Goal: Information Seeking & Learning: Learn about a topic

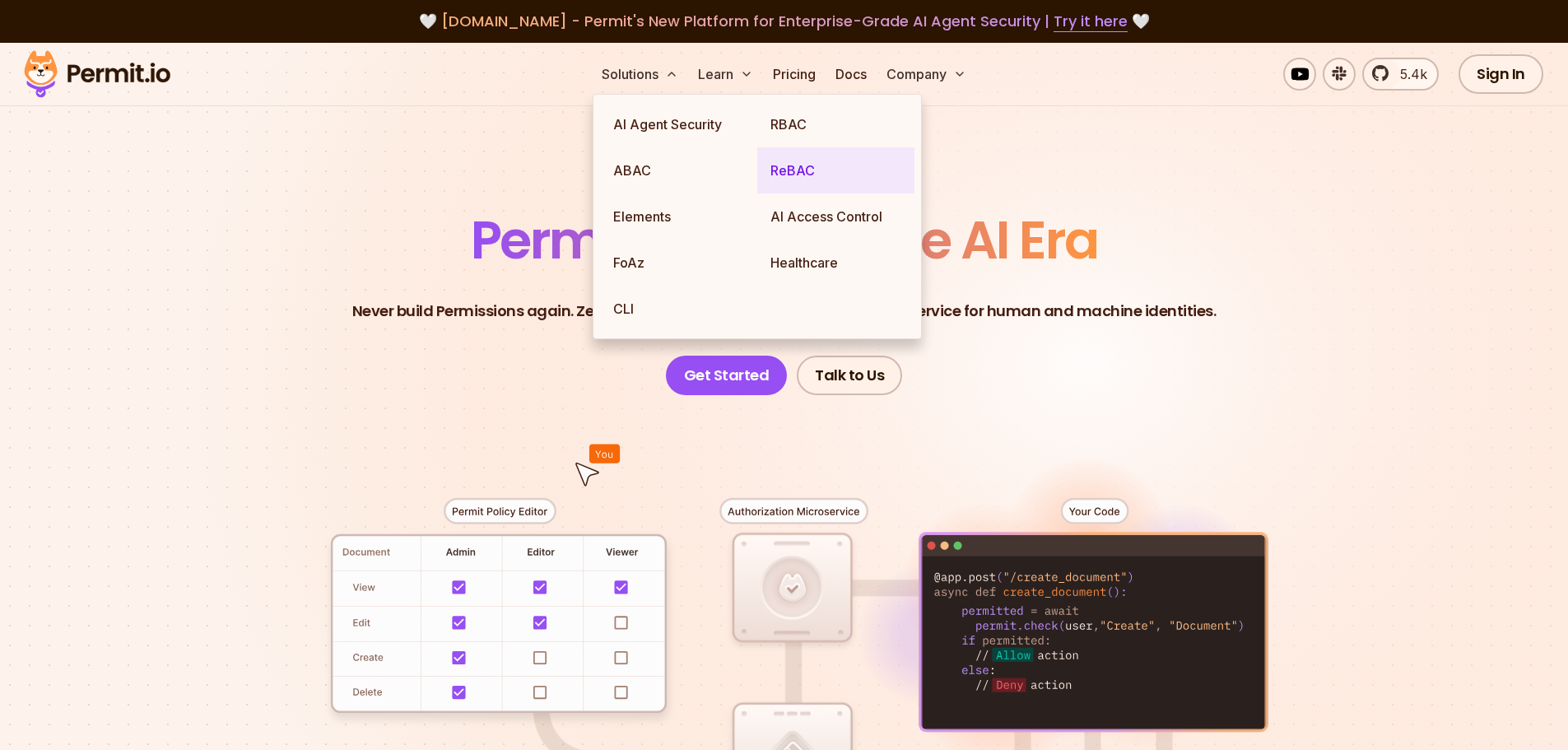
click at [791, 172] on link "ReBAC" at bounding box center [835, 170] width 157 height 46
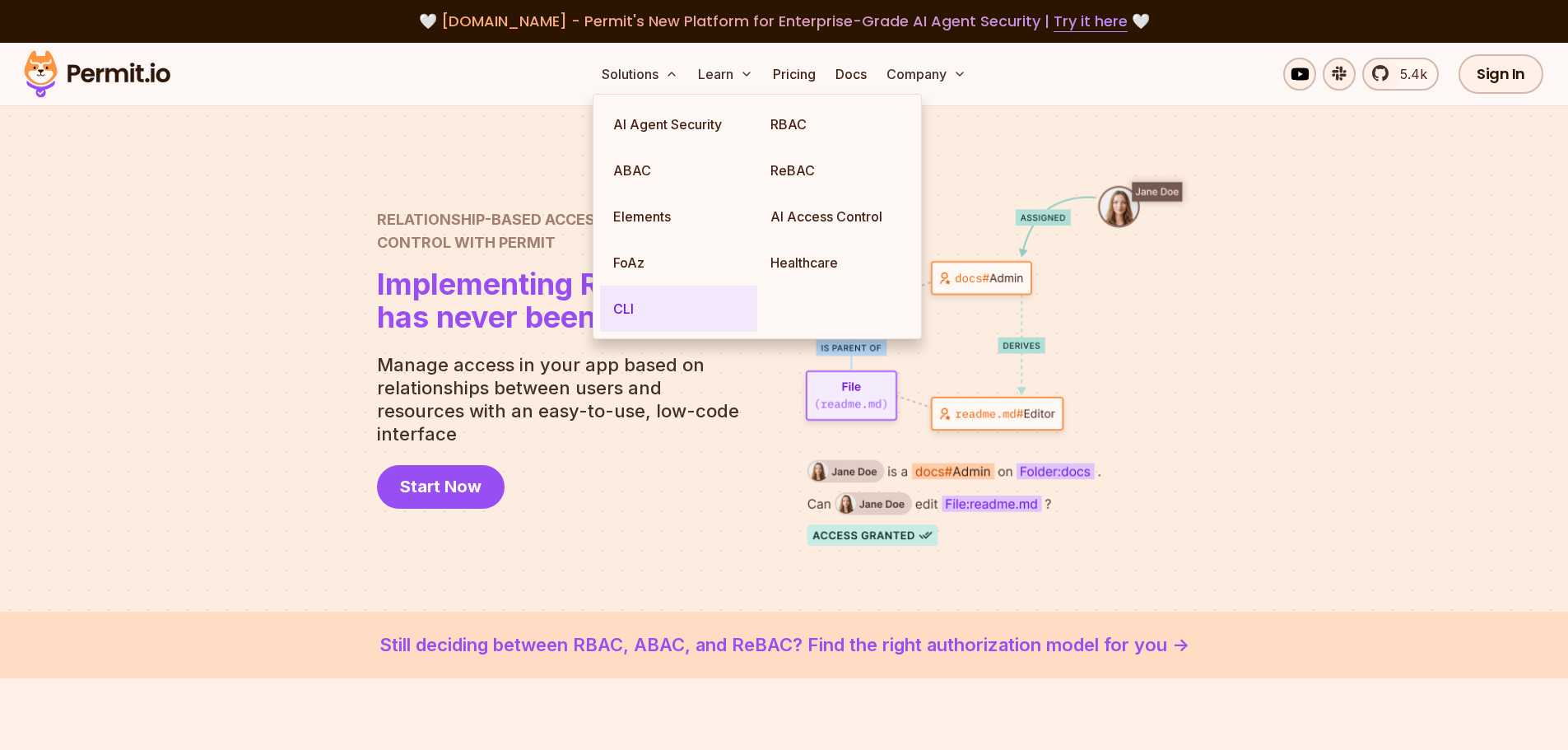
click at [633, 314] on link "CLI" at bounding box center [678, 309] width 157 height 46
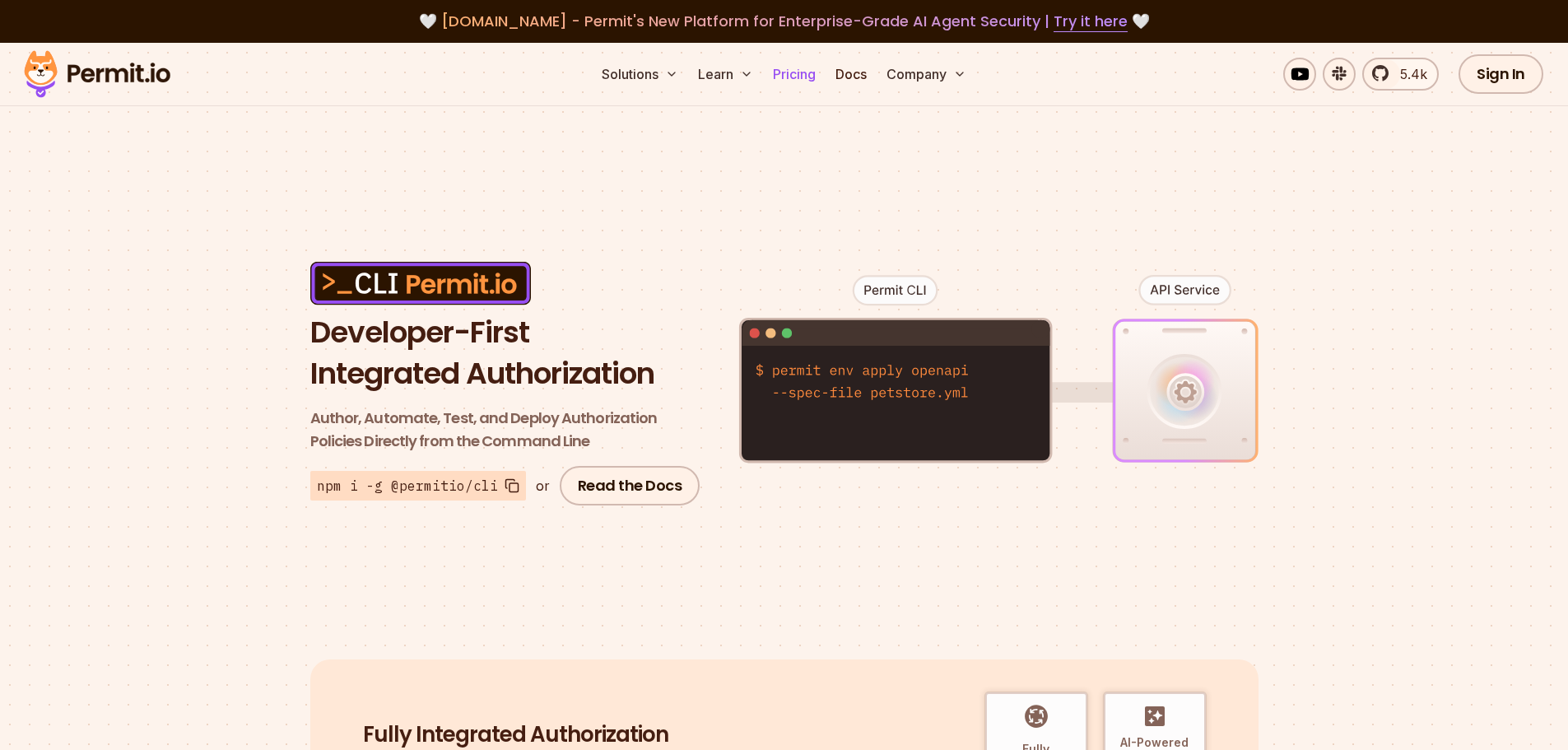
click at [798, 76] on link "Pricing" at bounding box center [794, 74] width 56 height 33
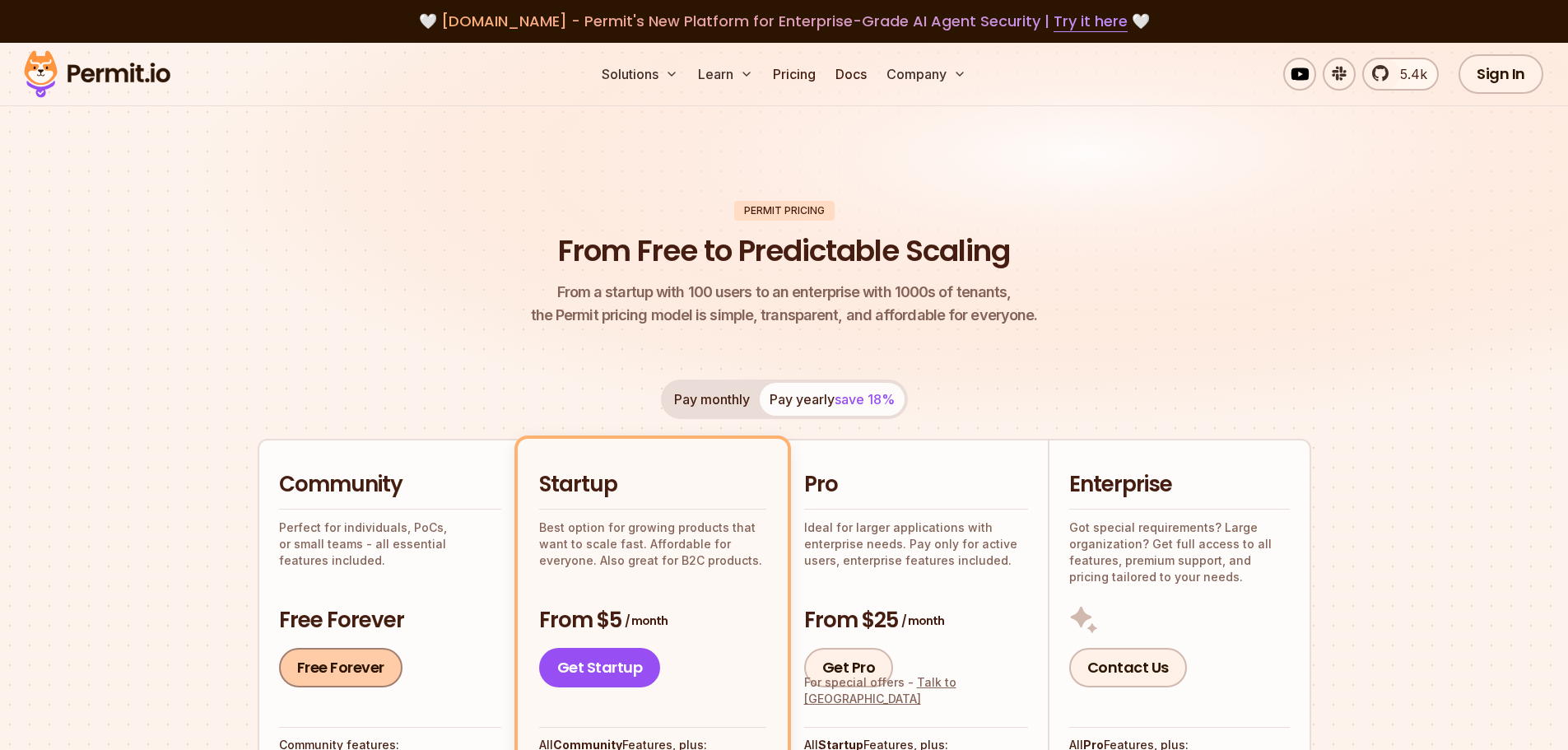
click at [340, 659] on link "Free Forever" at bounding box center [341, 668] width 123 height 40
